Goal: Task Accomplishment & Management: Use online tool/utility

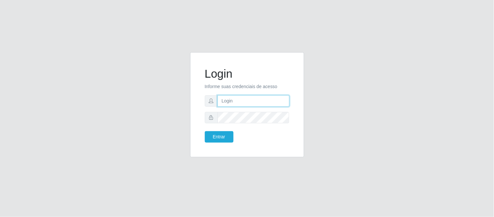
click at [252, 99] on input "text" at bounding box center [254, 100] width 72 height 11
type input "[EMAIL_ADDRESS][DOMAIN_NAME]"
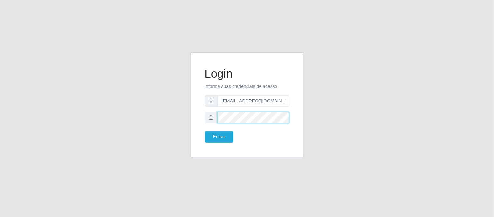
click at [205, 131] on button "Entrar" at bounding box center [219, 136] width 29 height 11
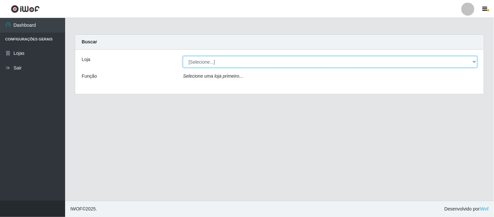
click at [472, 61] on select "[Selecione...] Queiroz Atacadão - Coophab" at bounding box center [330, 61] width 294 height 11
select select "463"
click at [183, 56] on select "[Selecione...] Queiroz Atacadão - Coophab" at bounding box center [330, 61] width 294 height 11
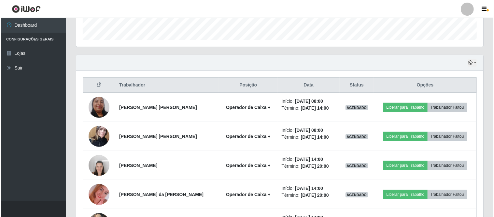
scroll to position [194, 0]
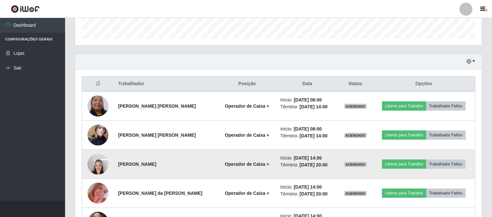
click at [102, 168] on img at bounding box center [98, 164] width 21 height 28
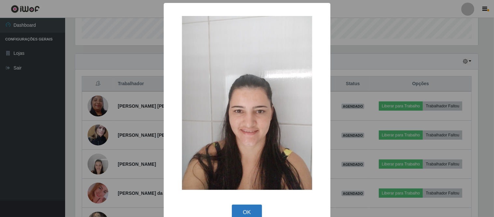
click at [252, 214] on button "OK" at bounding box center [247, 211] width 30 height 15
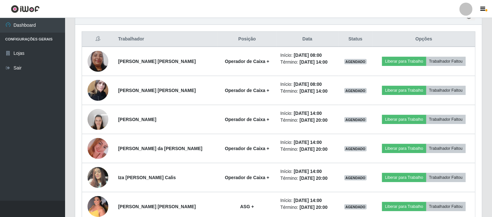
scroll to position [246, 0]
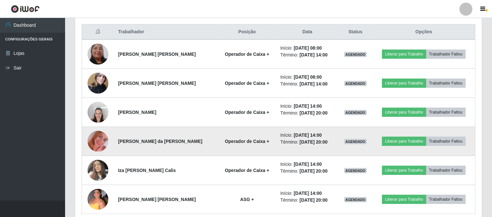
click at [98, 137] on img at bounding box center [98, 140] width 21 height 37
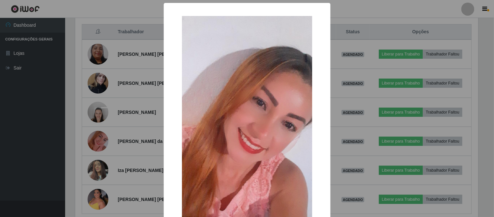
click at [341, 120] on div "× OK Cancel" at bounding box center [247, 108] width 494 height 217
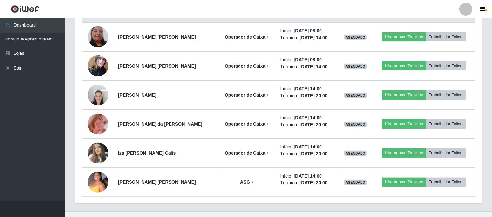
scroll to position [264, 0]
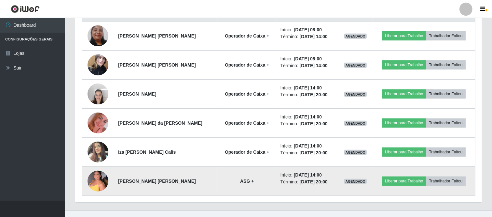
click at [99, 179] on img at bounding box center [98, 181] width 21 height 28
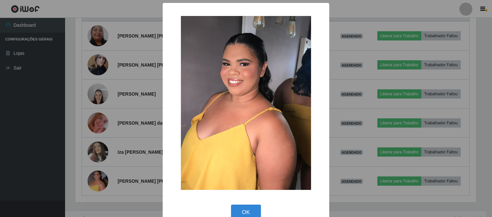
scroll to position [135, 403]
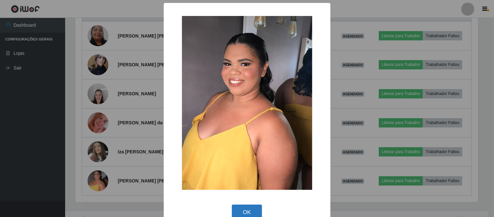
click at [239, 212] on button "OK" at bounding box center [247, 211] width 30 height 15
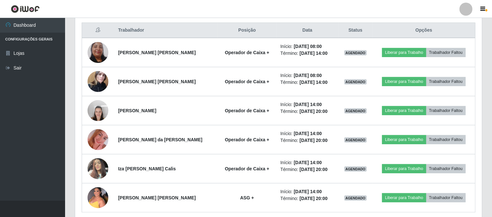
scroll to position [248, 0]
